Goal: Information Seeking & Learning: Learn about a topic

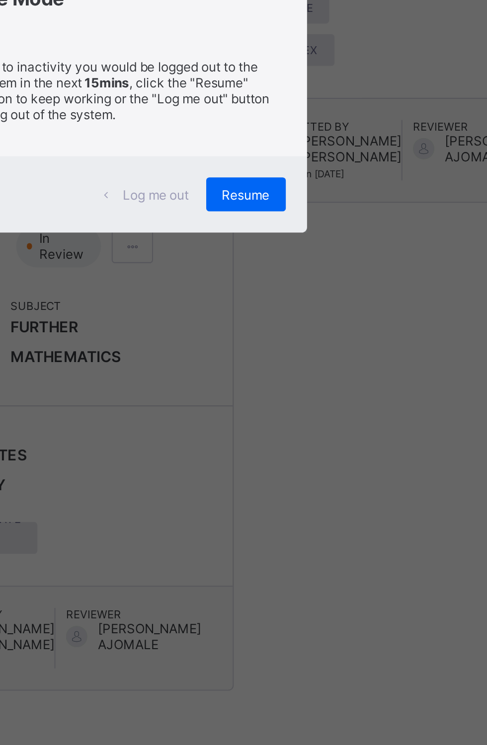
scroll to position [1057, 0]
click at [319, 333] on div "×" at bounding box center [314, 325] width 9 height 17
click at [392, 424] on div "Submitted By MICHAEL BANGBE ADESINA On 2025-09-16 Reviewer ADEWALE ADEGOKE AJOM…" at bounding box center [378, 400] width 157 height 49
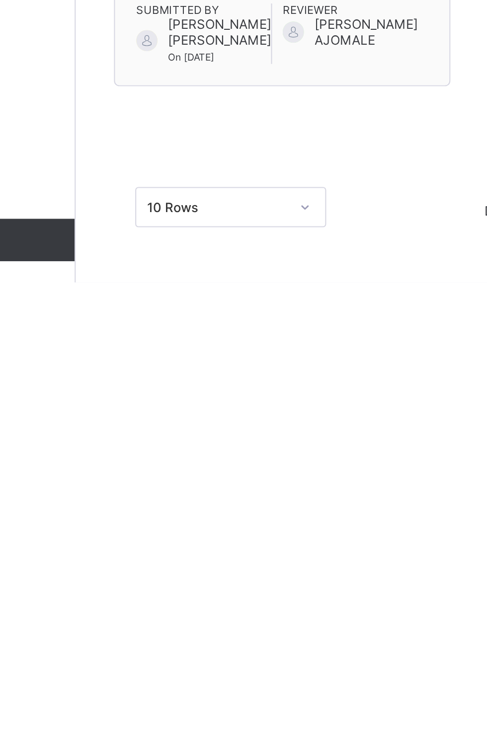
scroll to position [786, 0]
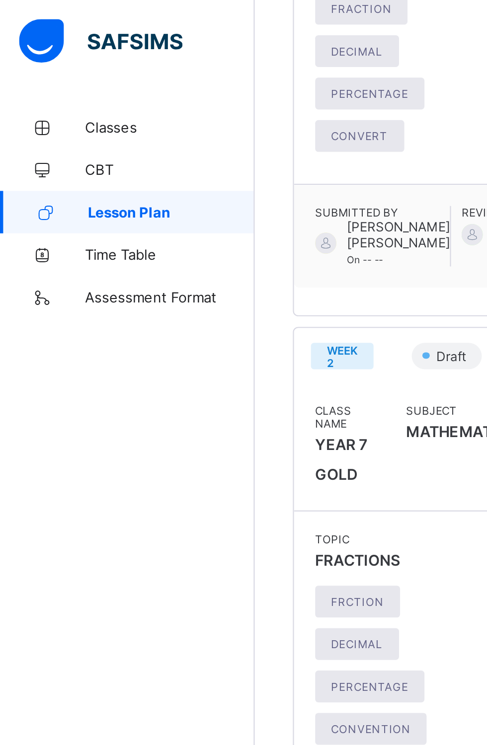
click at [64, 145] on link "Assessment Format" at bounding box center [59, 139] width 119 height 20
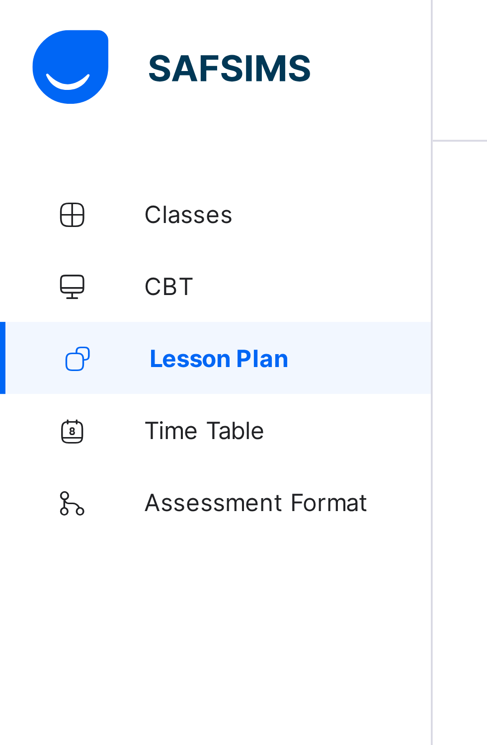
click at [85, 104] on link "Lesson Plan" at bounding box center [59, 99] width 119 height 20
click at [84, 101] on span "Lesson Plan" at bounding box center [80, 99] width 78 height 8
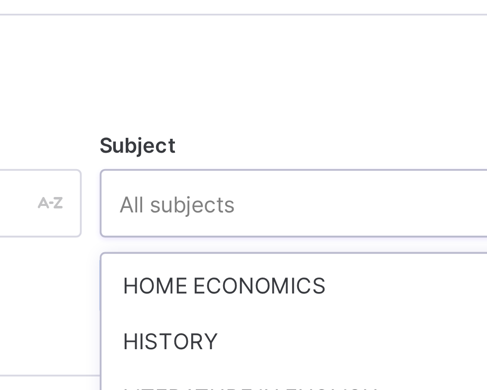
scroll to position [385, 0]
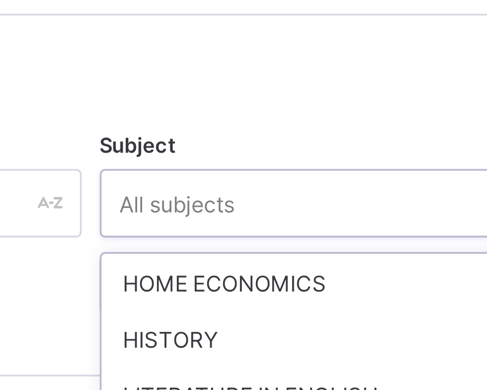
click at [330, 129] on div "HISTORY" at bounding box center [303, 136] width 133 height 15
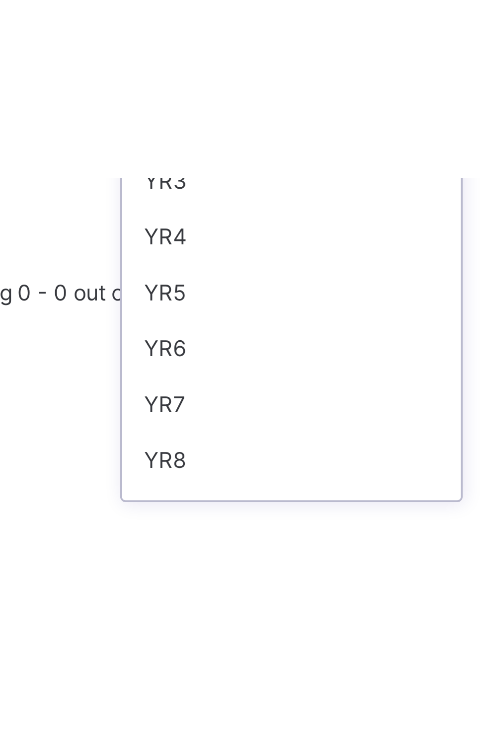
scroll to position [0, 0]
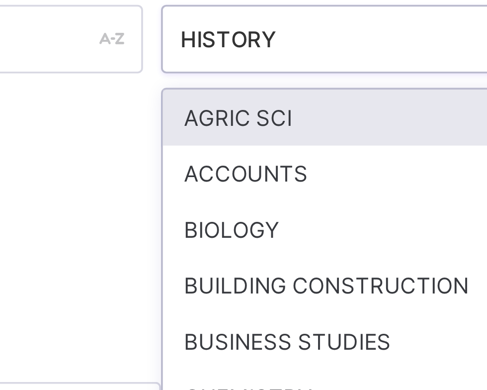
click at [292, 219] on div "BUSINESS STUDIES" at bounding box center [303, 219] width 133 height 15
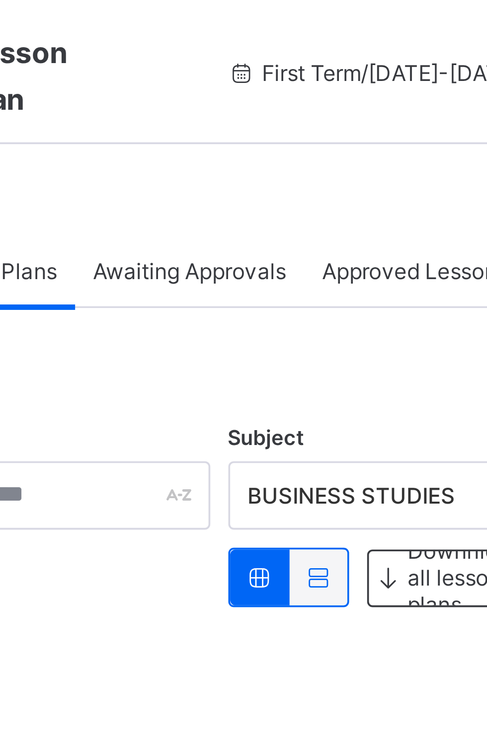
click at [233, 75] on span "Awaiting Approvals" at bounding box center [225, 74] width 53 height 7
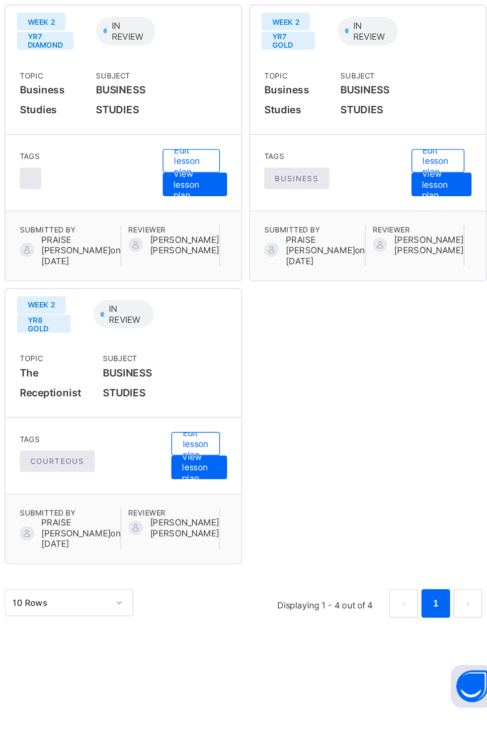
click at [411, 626] on div "WEEK 2 YR7 DIAMOND IN REVIEW Topic Business Studies Subject BUSINESS STUDIES Ta…" at bounding box center [303, 445] width 332 height 389
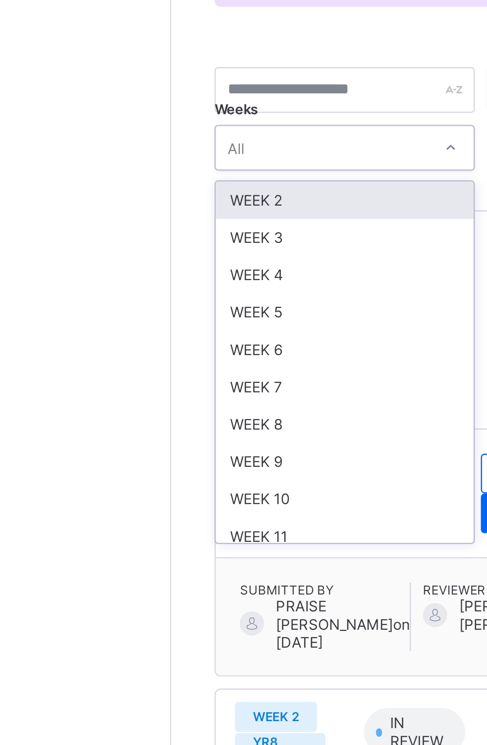
click at [189, 192] on div "Review List Explainer Awaiting approval or the review list, is a list of all le…" at bounding box center [303, 381] width 332 height 593
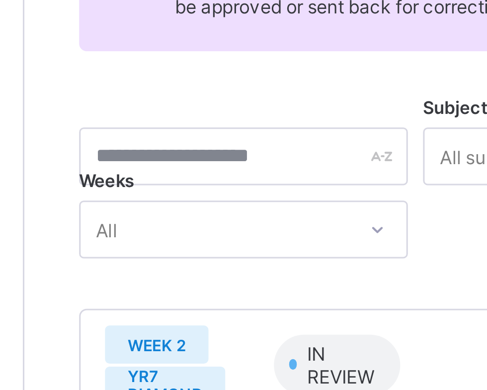
click at [130, 234] on div "My Lesson Plans Awaiting Approvals Approved Lesson Plans Awaiting Approvals Mor…" at bounding box center [303, 371] width 368 height 643
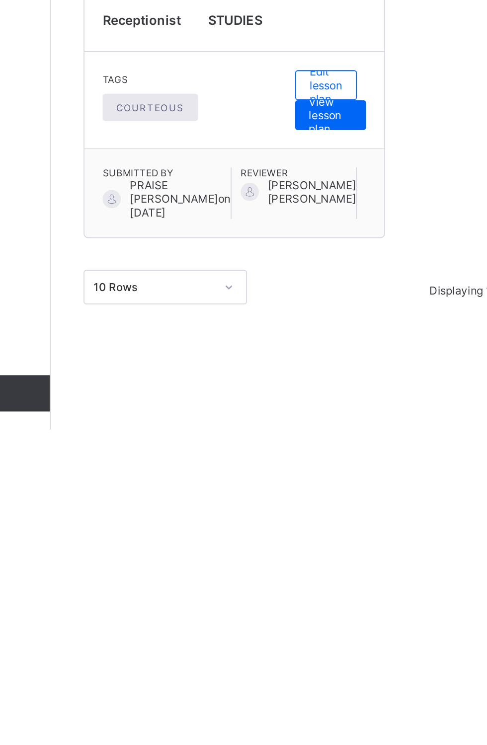
click at [284, 584] on span "View lesson plan" at bounding box center [272, 573] width 24 height 22
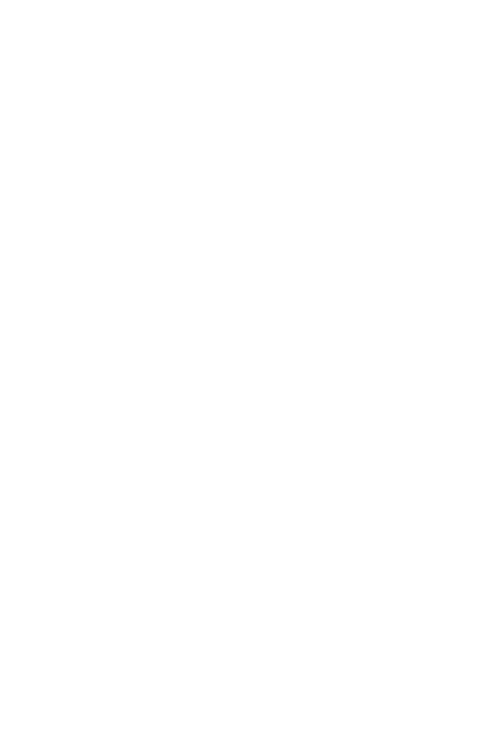
scroll to position [439, 0]
